Goal: Transaction & Acquisition: Purchase product/service

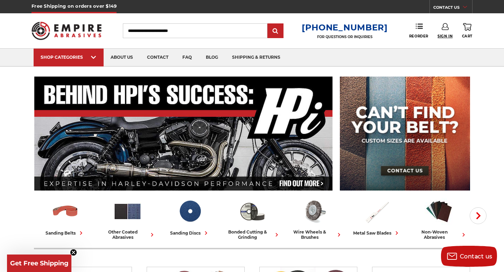
click at [444, 35] on span "Sign In" at bounding box center [445, 36] width 15 height 5
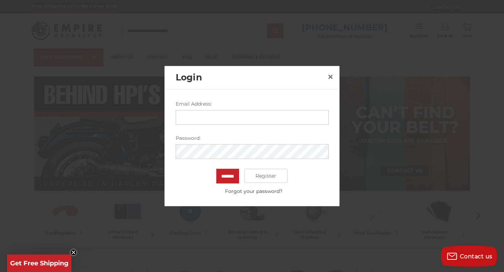
click at [255, 119] on input "Email Address:" at bounding box center [252, 117] width 153 height 15
type input "**********"
click at [216, 169] on input "*******" at bounding box center [227, 176] width 23 height 15
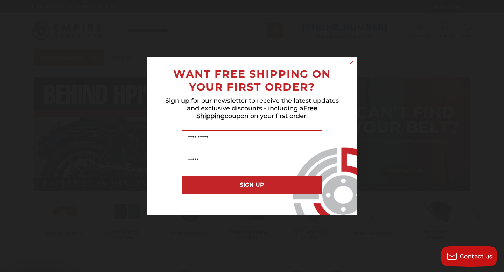
click at [327, 104] on span "Sign up for our newsletter to receive the latest updates and exclusive discount…" at bounding box center [252, 108] width 174 height 23
click at [351, 62] on icon "Close dialog" at bounding box center [351, 62] width 3 height 3
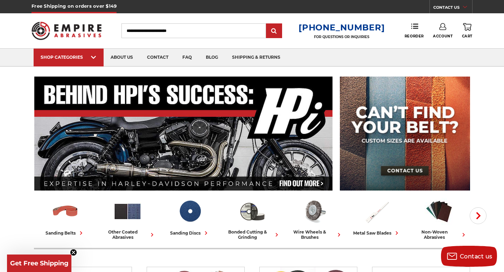
click at [218, 31] on input "Search" at bounding box center [193, 30] width 145 height 15
type input "**********"
click at [267, 24] on input "submit" at bounding box center [274, 31] width 14 height 14
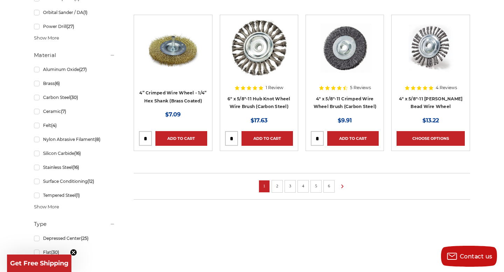
scroll to position [505, 0]
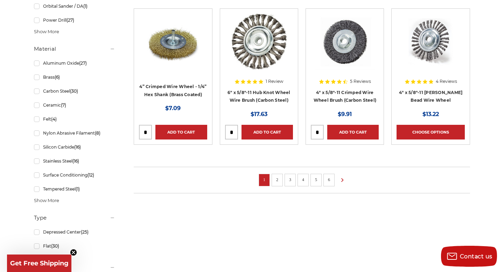
click at [276, 177] on link "2" at bounding box center [277, 180] width 7 height 8
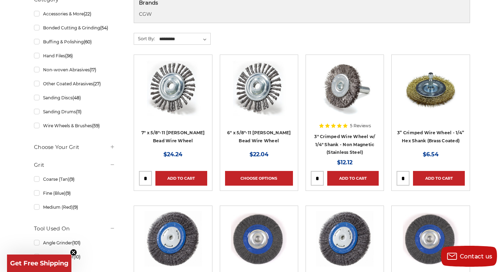
scroll to position [156, 0]
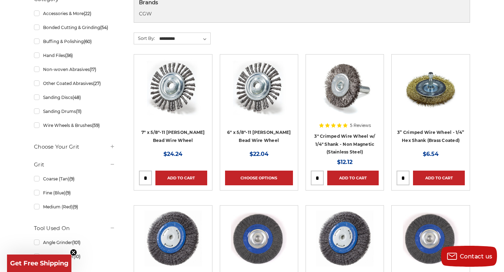
click at [405, 180] on input "tel" at bounding box center [403, 178] width 12 height 14
click at [405, 177] on input "tel" at bounding box center [403, 178] width 12 height 14
type input "**"
click at [428, 175] on link "Add to Cart" at bounding box center [438, 178] width 51 height 15
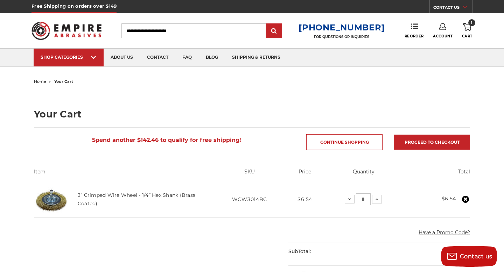
click at [212, 31] on input "Search" at bounding box center [193, 30] width 145 height 15
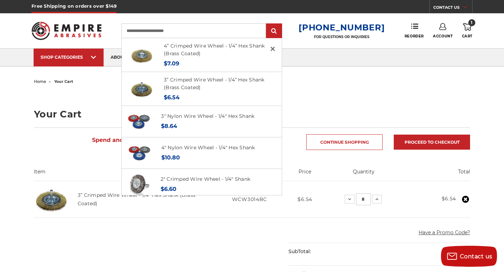
type input "**********"
click at [267, 24] on input "submit" at bounding box center [274, 31] width 14 height 14
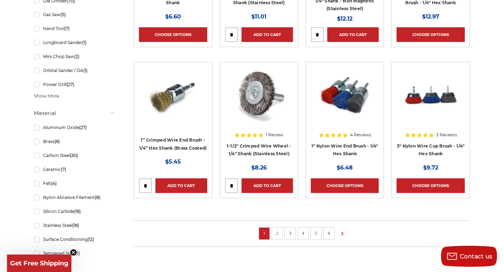
scroll to position [470, 0]
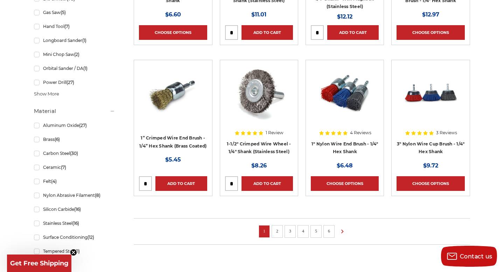
click at [277, 227] on li "2" at bounding box center [277, 231] width 11 height 13
click at [278, 232] on link "2" at bounding box center [277, 232] width 7 height 8
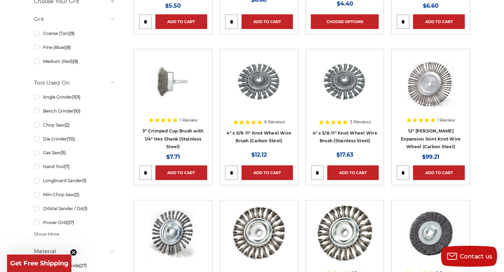
scroll to position [328, 0]
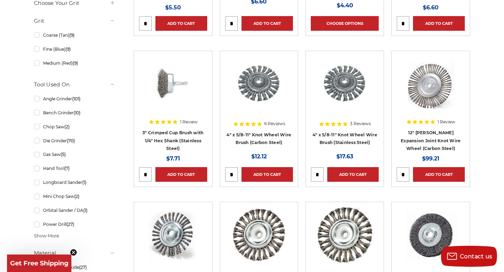
click at [146, 173] on input "tel" at bounding box center [145, 175] width 12 height 14
type input "*"
click at [166, 174] on link "Add to Cart" at bounding box center [180, 174] width 51 height 15
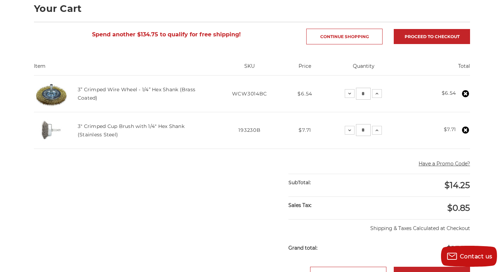
scroll to position [72, 0]
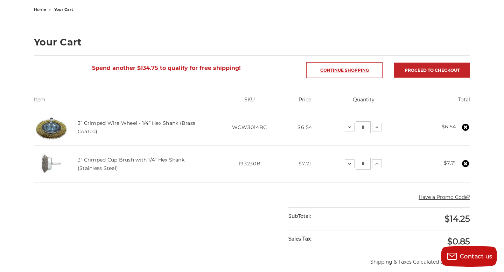
click at [323, 66] on link "Continue Shopping" at bounding box center [344, 70] width 76 height 16
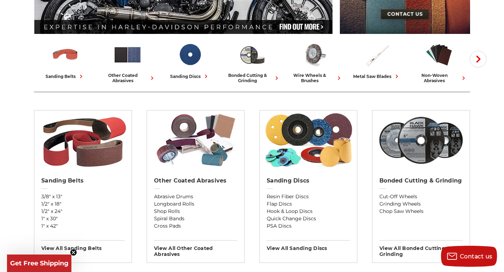
scroll to position [156, 0]
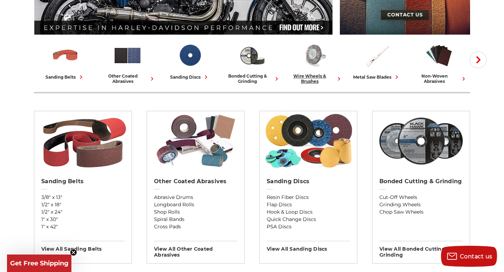
click at [321, 63] on img at bounding box center [314, 55] width 29 height 29
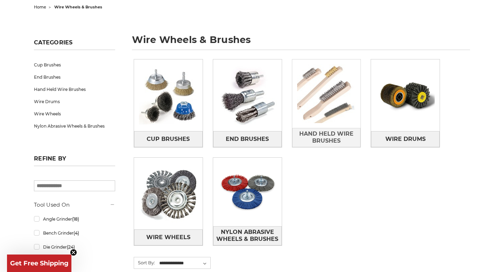
scroll to position [76, 0]
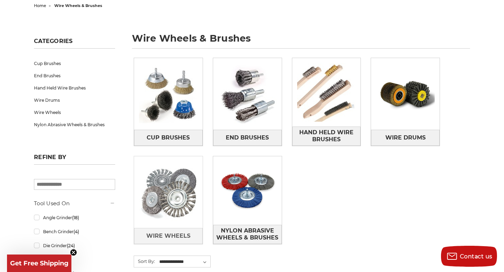
click at [161, 204] on img at bounding box center [168, 192] width 69 height 69
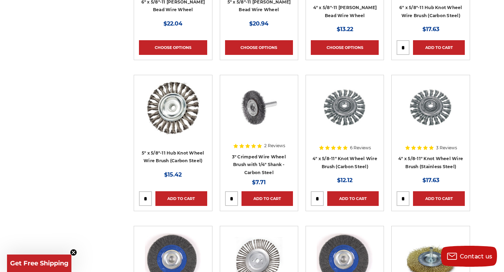
scroll to position [531, 0]
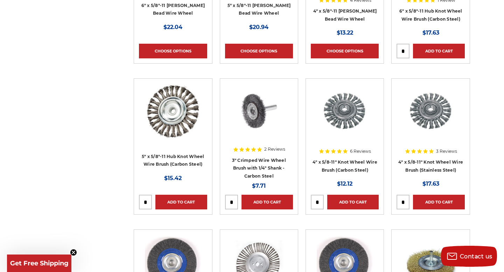
click at [264, 115] on img at bounding box center [259, 112] width 56 height 56
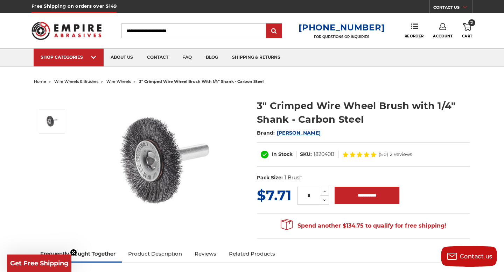
click at [470, 25] on span "2" at bounding box center [471, 22] width 7 height 7
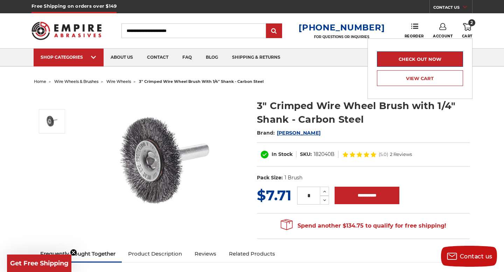
click at [449, 58] on link "Check out now" at bounding box center [420, 58] width 86 height 15
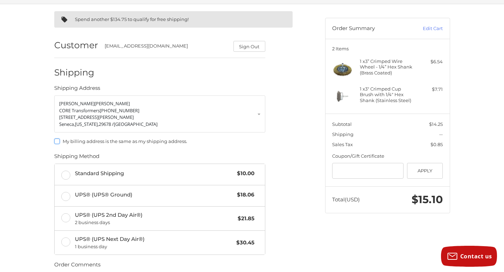
scroll to position [51, 0]
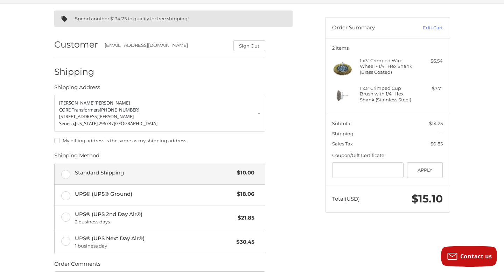
click at [68, 177] on label "Standard Shipping $10.00" at bounding box center [160, 174] width 210 height 21
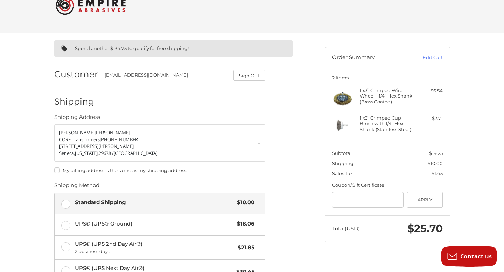
scroll to position [20, 0]
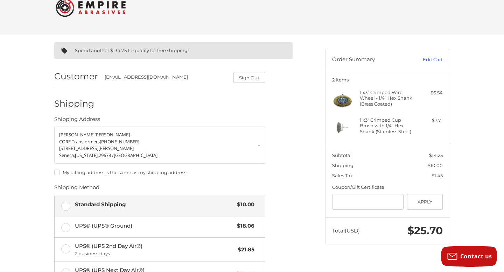
click at [435, 58] on link "Edit Cart" at bounding box center [425, 59] width 35 height 7
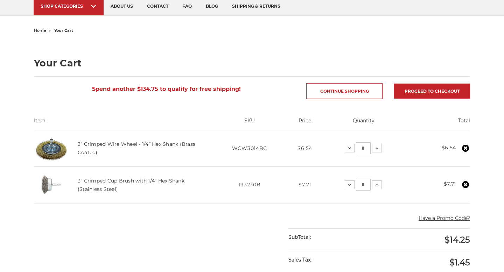
scroll to position [53, 0]
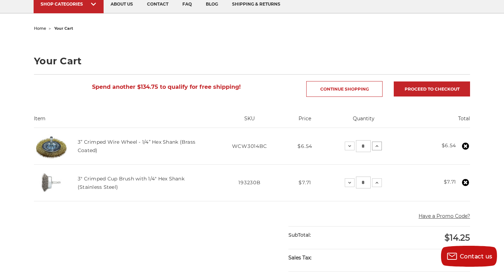
click at [377, 148] on icon at bounding box center [377, 147] width 6 height 6
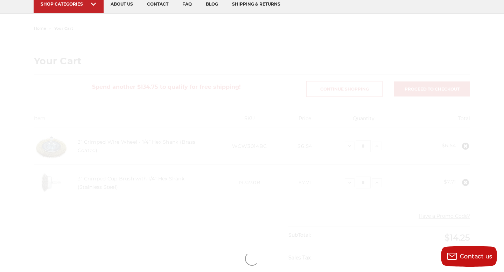
click at [376, 147] on div at bounding box center [252, 258] width 495 height 471
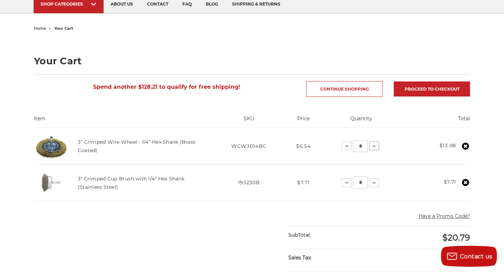
click at [373, 146] on icon at bounding box center [374, 147] width 6 height 6
click at [364, 148] on input "*" at bounding box center [360, 146] width 15 height 12
type input "**"
click at [361, 181] on input "*" at bounding box center [360, 183] width 15 height 12
click at [361, 181] on input "*" at bounding box center [359, 183] width 15 height 12
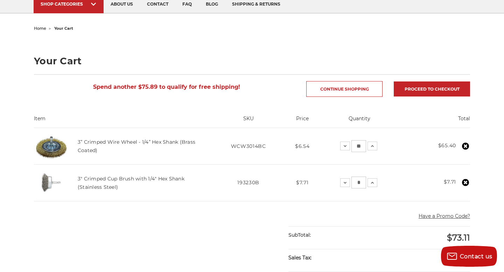
type input "*"
click at [400, 178] on td "Quantity: Decrease Quantity: * Increase Quantity:" at bounding box center [359, 183] width 83 height 37
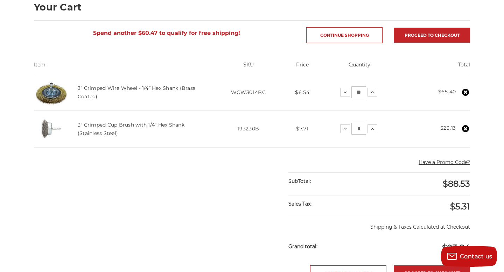
scroll to position [109, 0]
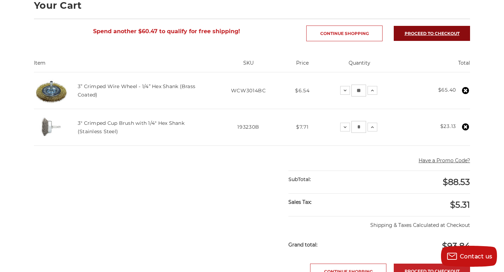
click at [428, 32] on link "Proceed to checkout" at bounding box center [432, 33] width 76 height 15
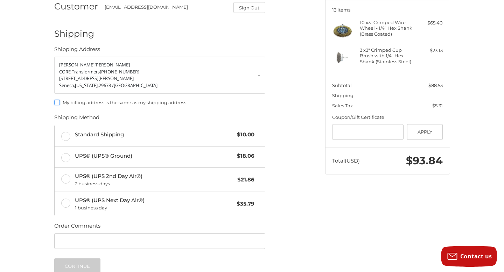
scroll to position [92, 0]
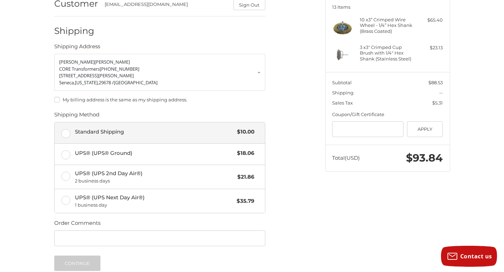
click at [69, 134] on label "Standard Shipping $10.00" at bounding box center [160, 133] width 210 height 21
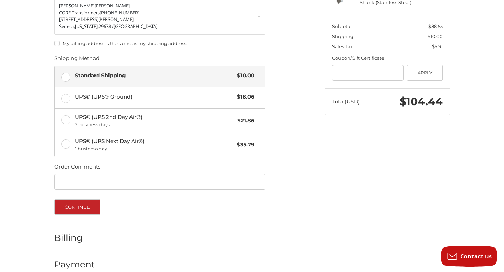
scroll to position [160, 0]
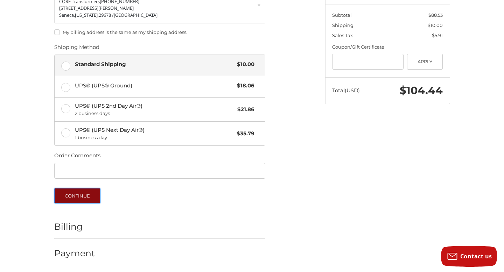
click at [92, 194] on button "Continue" at bounding box center [77, 195] width 47 height 15
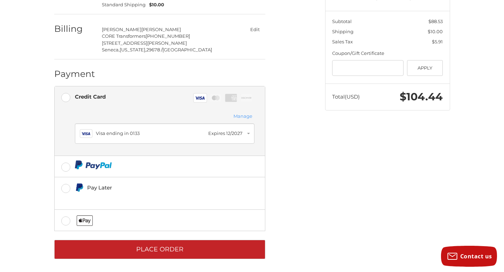
scroll to position [155, 0]
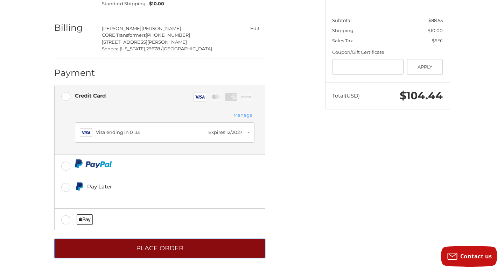
click at [128, 255] on button "Place Order" at bounding box center [159, 248] width 211 height 19
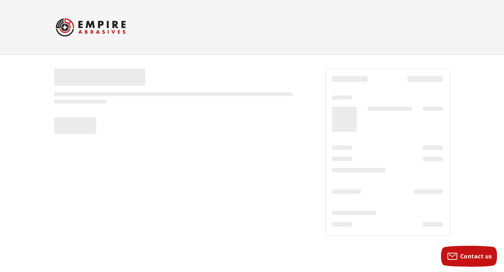
scroll to position [0, 0]
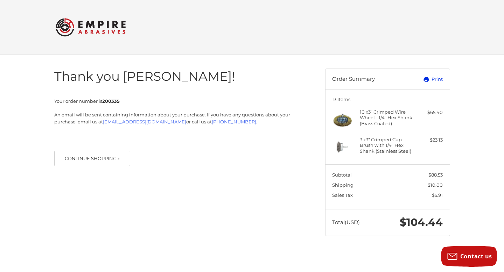
click at [430, 78] on link "Print" at bounding box center [425, 79] width 35 height 7
